Goal: Navigation & Orientation: Find specific page/section

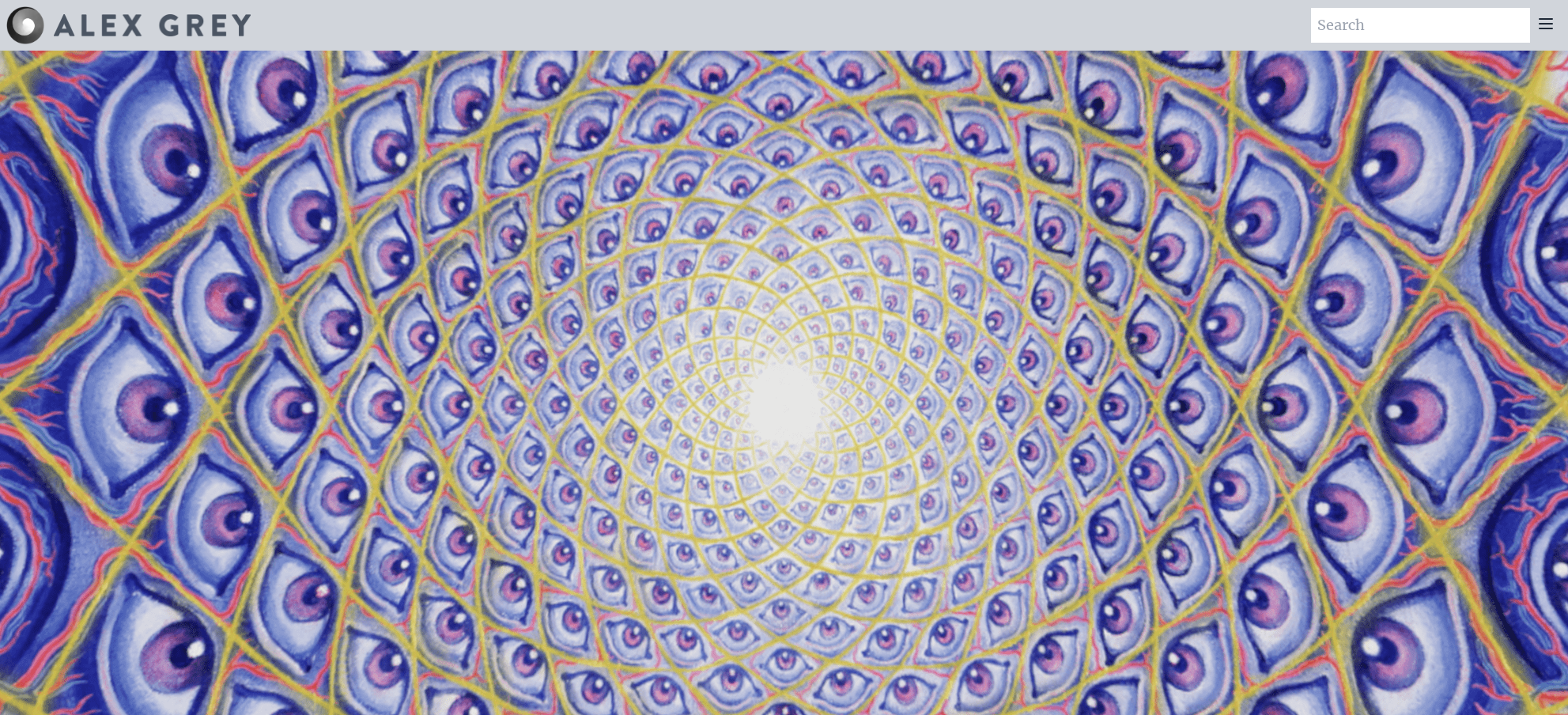
click at [1553, 30] on icon at bounding box center [1547, 24] width 19 height 19
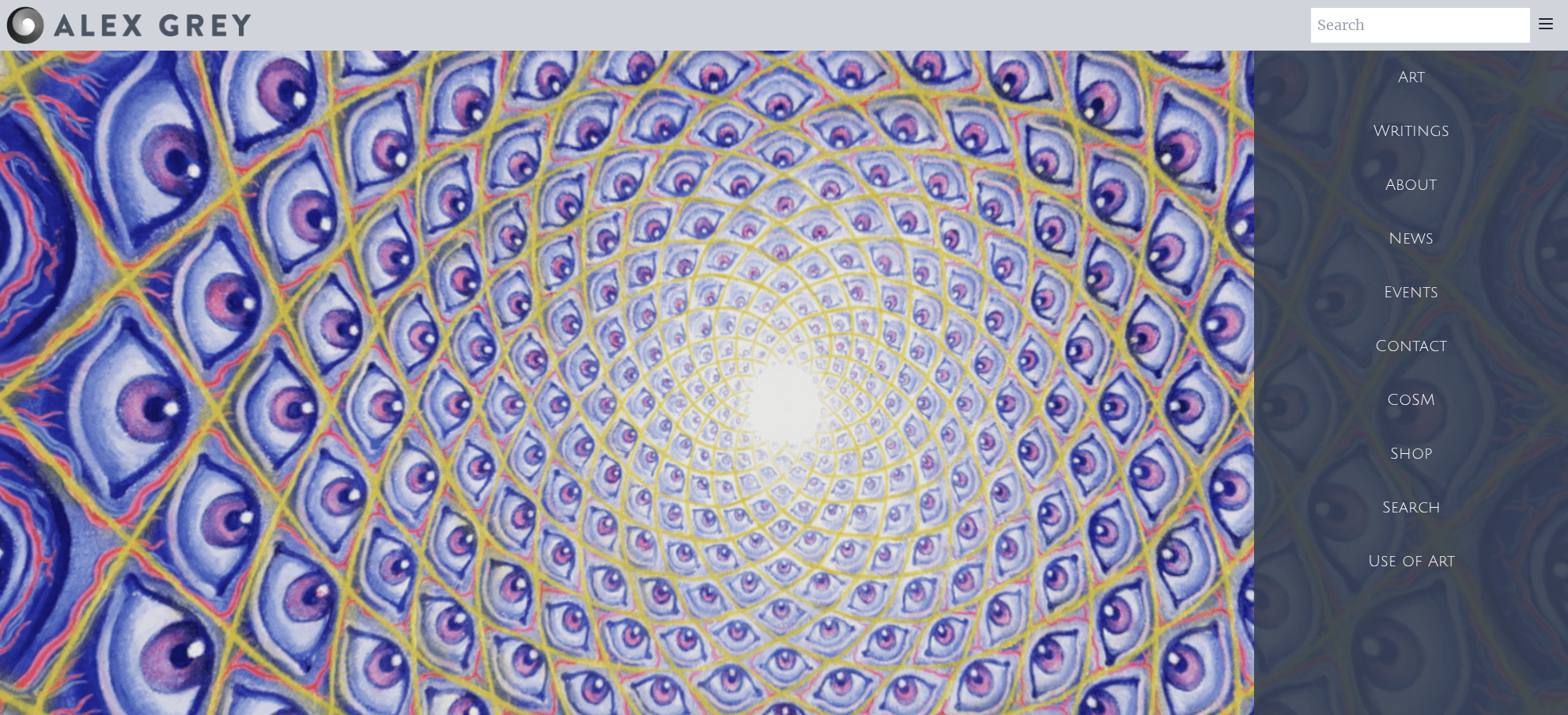
click at [1406, 284] on div "Events" at bounding box center [1411, 292] width 314 height 54
click at [1411, 454] on div "Shop" at bounding box center [1411, 454] width 314 height 54
